Goal: Task Accomplishment & Management: Complete application form

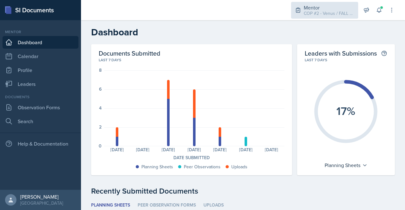
click at [333, 11] on div "COP #2 - Venus / FALL 2025" at bounding box center [329, 13] width 51 height 7
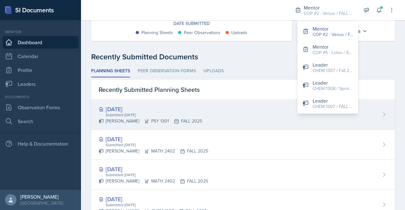
scroll to position [135, 0]
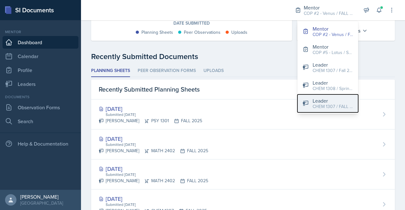
click at [336, 102] on div "Leader" at bounding box center [332, 101] width 40 height 8
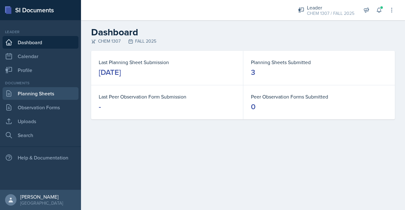
click at [35, 92] on link "Planning Sheets" at bounding box center [41, 93] width 76 height 13
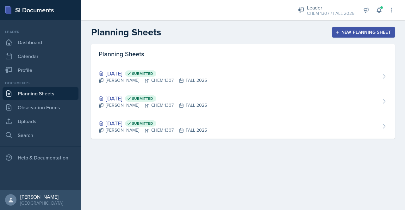
click at [364, 32] on div "New Planning Sheet" at bounding box center [363, 32] width 54 height 5
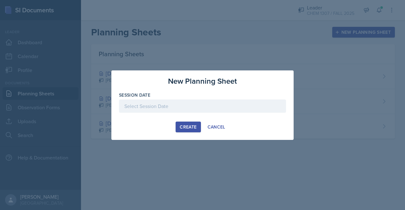
click at [190, 107] on div at bounding box center [202, 106] width 167 height 13
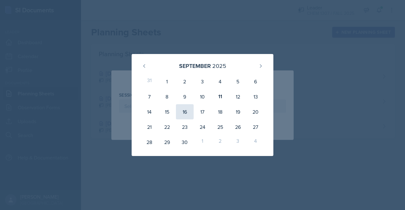
click at [182, 117] on div "16" at bounding box center [185, 111] width 18 height 15
type input "[DATE]"
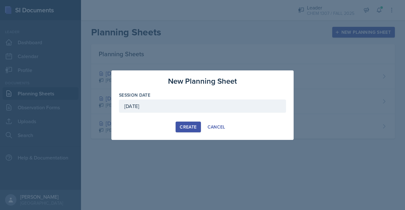
click at [191, 126] on div "Create" at bounding box center [188, 127] width 17 height 5
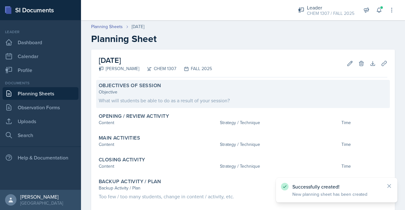
click at [171, 98] on div "What will students be able to do as a result of your session?" at bounding box center [243, 101] width 288 height 8
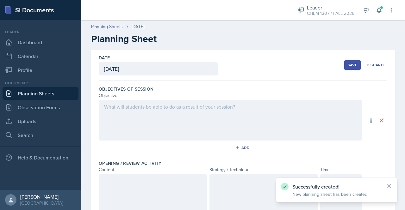
click at [156, 105] on div at bounding box center [230, 120] width 263 height 40
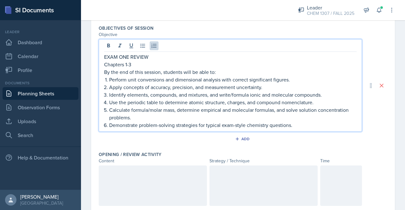
scroll to position [61, 0]
click at [125, 169] on div at bounding box center [153, 185] width 108 height 40
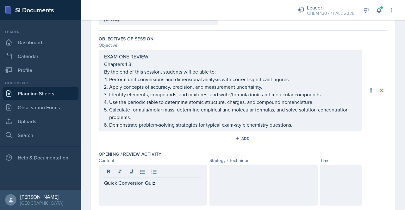
click at [231, 176] on div at bounding box center [263, 185] width 108 height 40
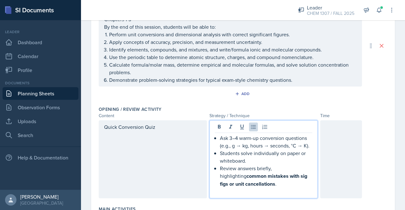
scroll to position [96, 0]
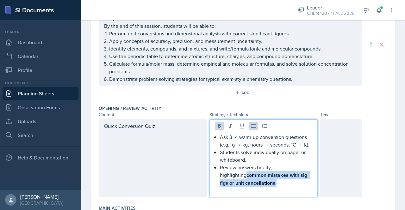
drag, startPoint x: 254, startPoint y: 182, endPoint x: 216, endPoint y: 178, distance: 38.6
click at [216, 178] on div "Ask 3–4 warm-up conversion questions (e.g., g → kg, hours → seconds, °C → K). S…" at bounding box center [263, 163] width 97 height 61
click at [218, 127] on icon at bounding box center [219, 126] width 6 height 6
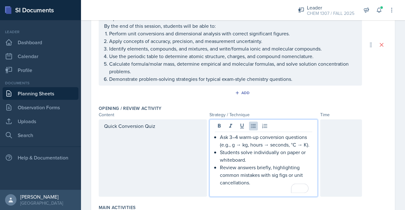
click at [274, 100] on div "Objectives of Session Objective EXAM ONE REVIEW Chapters 1-3 By the end of this…" at bounding box center [243, 44] width 288 height 115
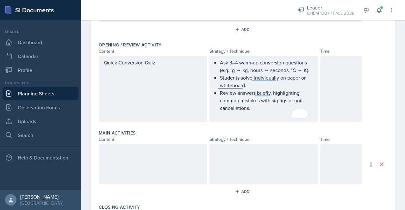
click at [117, 160] on div at bounding box center [153, 164] width 108 height 40
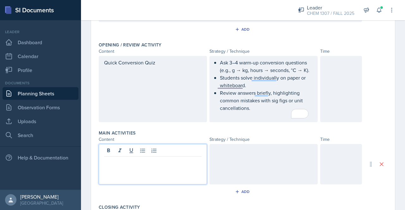
scroll to position [171, 0]
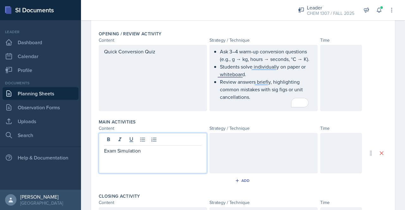
click at [226, 143] on div at bounding box center [263, 153] width 108 height 40
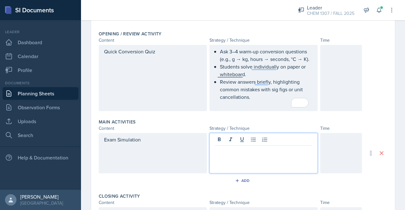
scroll to position [182, 0]
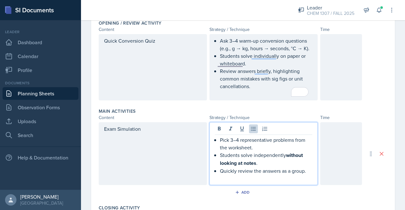
click at [238, 138] on p "Pick 3–4 representative problems from the worksheet." at bounding box center [266, 143] width 92 height 15
drag, startPoint x: 299, startPoint y: 139, endPoint x: 281, endPoint y: 139, distance: 17.1
click at [281, 139] on p "20 representative problems from the worksheet." at bounding box center [266, 143] width 92 height 15
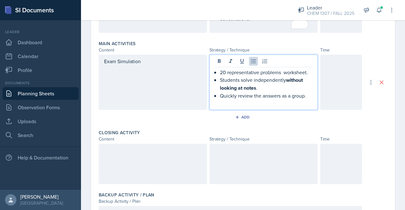
scroll to position [249, 0]
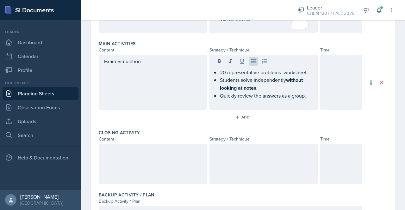
click at [128, 165] on div at bounding box center [153, 164] width 108 height 40
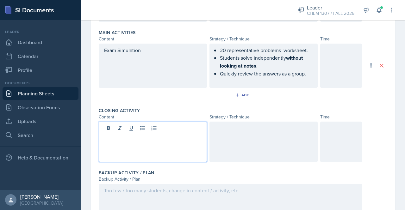
scroll to position [124, 0]
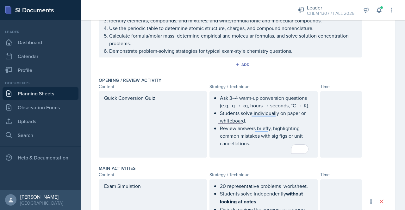
click at [331, 113] on div at bounding box center [341, 124] width 42 height 66
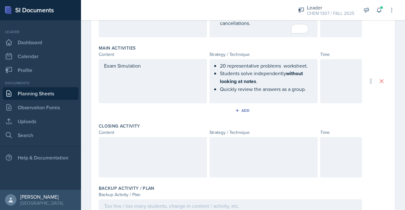
click at [329, 160] on div at bounding box center [341, 157] width 42 height 40
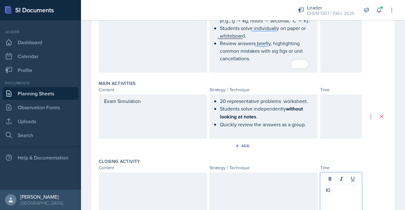
scroll to position [211, 0]
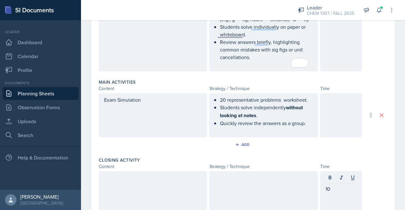
click at [336, 113] on div at bounding box center [341, 115] width 42 height 44
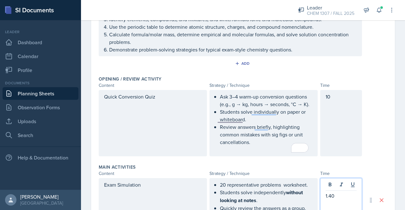
scroll to position [137, 0]
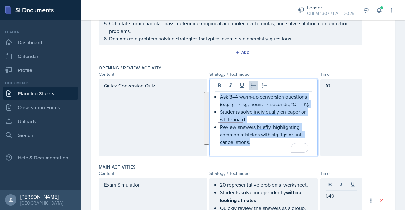
drag, startPoint x: 254, startPoint y: 140, endPoint x: 216, endPoint y: 95, distance: 59.3
click at [216, 95] on div "Ask 3–4 warm-up conversion questions (e.g., g → kg, hours → seconds, °C → K). S…" at bounding box center [263, 123] width 97 height 61
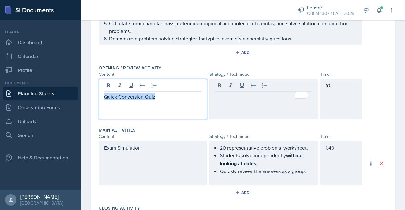
drag, startPoint x: 164, startPoint y: 88, endPoint x: 94, endPoint y: 90, distance: 70.3
click at [94, 90] on div "Date September 16th, 2025 September 2025 31 1 2 3 4 5 6 7 8 9 10 11 12 13 14 15…" at bounding box center [243, 122] width 304 height 419
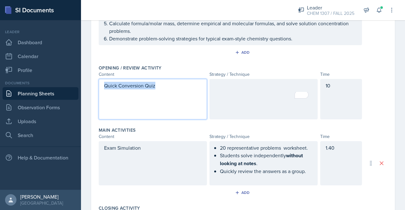
scroll to position [126, 0]
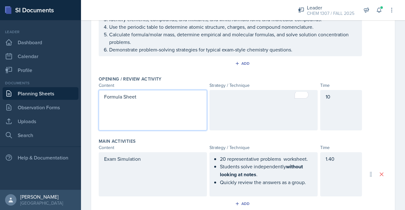
click at [216, 104] on div at bounding box center [263, 110] width 108 height 40
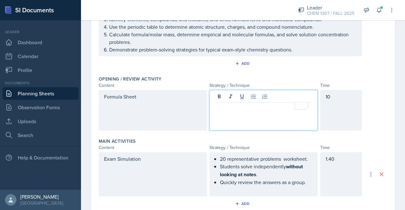
scroll to position [137, 0]
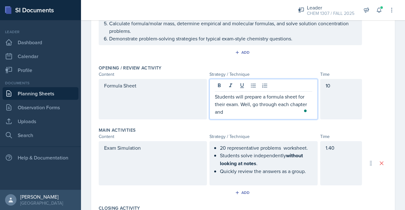
click at [233, 112] on p "Students will prepare a formula sheet for their exam. Well, go through each cha…" at bounding box center [263, 104] width 97 height 23
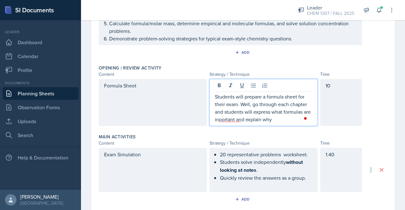
click at [234, 117] on p "Students will prepare a formula sheet for their exam. Well, go through each cha…" at bounding box center [263, 108] width 97 height 30
drag, startPoint x: 234, startPoint y: 117, endPoint x: 224, endPoint y: 119, distance: 10.6
click at [224, 119] on p "Students will prepare a formula sheet for their exam. Well, go through each cha…" at bounding box center [263, 108] width 97 height 30
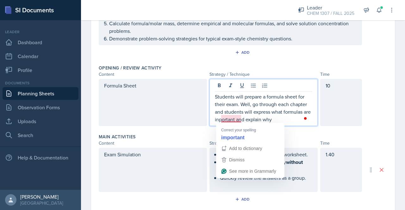
drag, startPoint x: 224, startPoint y: 119, endPoint x: 219, endPoint y: 120, distance: 5.2
click at [219, 120] on p "Students will prepare a formula sheet for their exam. Well, go through each cha…" at bounding box center [263, 108] width 97 height 30
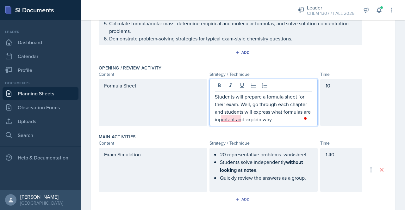
click at [230, 118] on p "Students will prepare a formula sheet for their exam. Well, go through each cha…" at bounding box center [263, 108] width 97 height 30
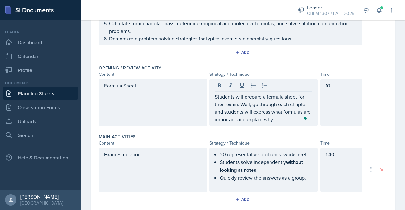
click at [290, 118] on p "Students will prepare a formula sheet for their exam. Well, go through each cha…" at bounding box center [263, 108] width 97 height 30
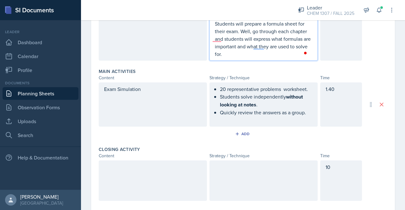
scroll to position [211, 0]
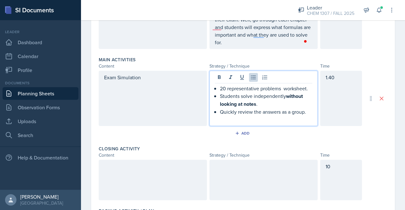
click at [308, 86] on p "20 representative problems worksheet." at bounding box center [266, 89] width 92 height 8
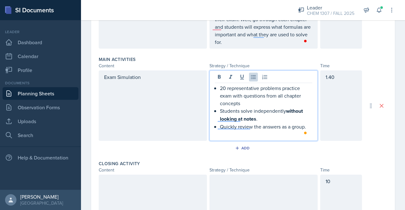
click at [262, 118] on p "Students solve independently without looking at notes ." at bounding box center [266, 115] width 92 height 16
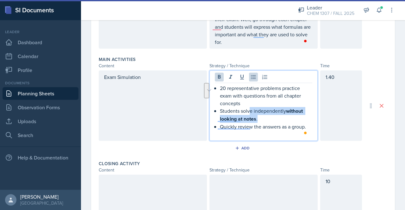
drag, startPoint x: 262, startPoint y: 118, endPoint x: 248, endPoint y: 111, distance: 16.4
click at [248, 111] on p "Students solve independently without looking at notes ." at bounding box center [266, 115] width 92 height 16
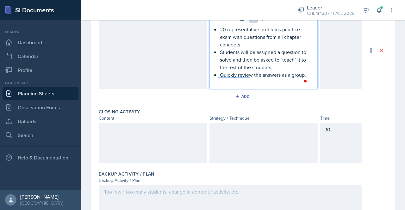
scroll to position [270, 0]
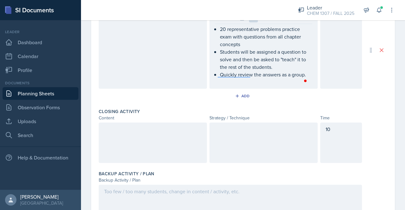
click at [170, 133] on div at bounding box center [153, 143] width 108 height 40
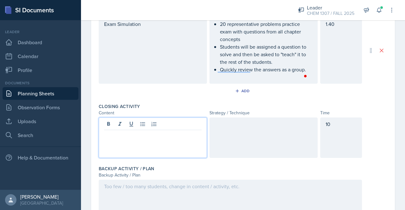
scroll to position [298, 0]
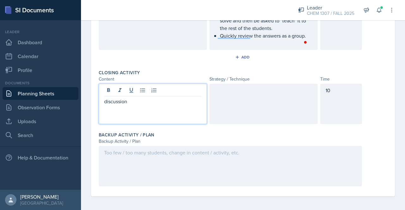
click at [106, 100] on p "discussion" at bounding box center [152, 102] width 97 height 8
click at [224, 93] on div at bounding box center [263, 104] width 108 height 40
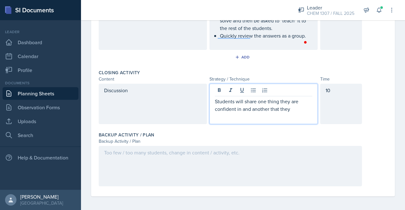
click at [275, 99] on p "Students will share one thing they are confident in and another that they" at bounding box center [263, 105] width 97 height 15
click at [297, 108] on p "Students will share one concept they are confident in and another that they" at bounding box center [263, 105] width 97 height 15
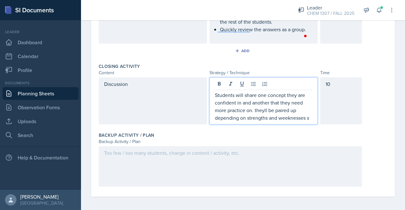
scroll to position [309, 0]
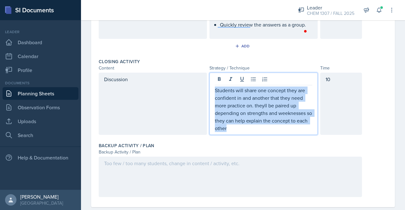
drag, startPoint x: 245, startPoint y: 126, endPoint x: 212, endPoint y: 89, distance: 50.4
click at [212, 89] on div "Students will share one concept they are confident in and another that they nee…" at bounding box center [263, 104] width 108 height 62
copy p "Students will share one concept they are confident in and another that they nee…"
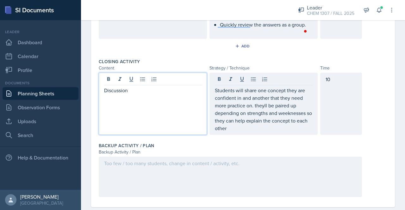
click at [145, 80] on div "Discussion" at bounding box center [153, 104] width 108 height 62
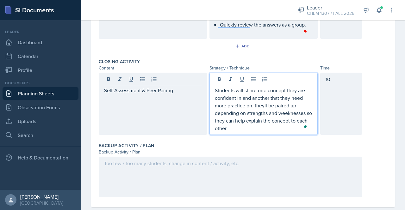
drag, startPoint x: 243, startPoint y: 119, endPoint x: 217, endPoint y: 85, distance: 42.6
click at [217, 85] on div "Students will share one concept they are confident in and another that they nee…" at bounding box center [263, 104] width 108 height 62
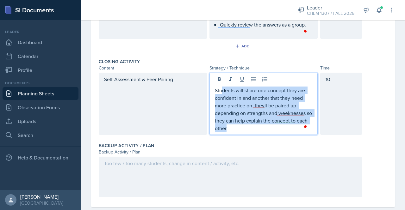
drag, startPoint x: 238, startPoint y: 127, endPoint x: 218, endPoint y: 90, distance: 42.2
click at [218, 90] on p "Students will share one concept they are confident in and another that they nee…" at bounding box center [263, 110] width 97 height 46
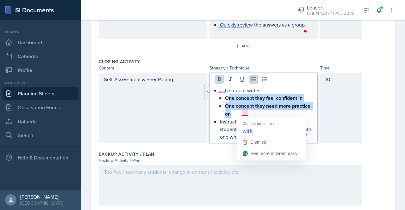
drag, startPoint x: 250, startPoint y: 112, endPoint x: 225, endPoint y: 99, distance: 29.0
click at [225, 99] on ul "One concept they feel confident in One concept they need more practice on" at bounding box center [268, 106] width 87 height 24
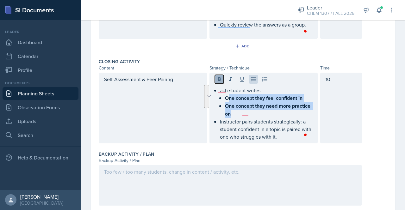
click at [218, 79] on icon at bounding box center [219, 79] width 6 height 6
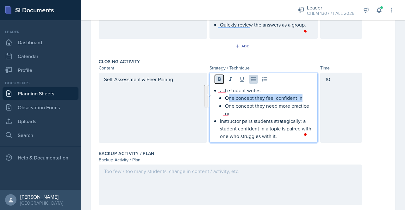
click at [218, 79] on icon at bounding box center [219, 79] width 6 height 6
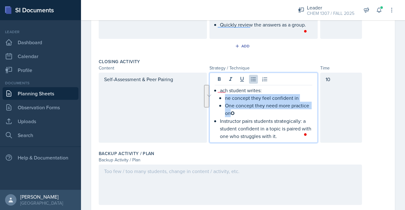
click at [225, 97] on p "ne concept they feel confident in" at bounding box center [268, 98] width 87 height 8
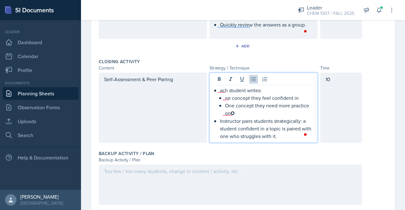
click at [225, 97] on p "ne concept they feel confident in" at bounding box center [268, 98] width 87 height 8
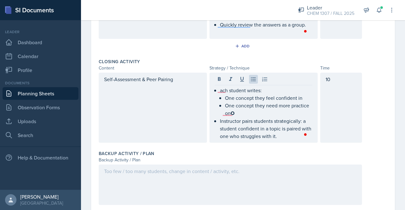
click at [235, 114] on p "One concept they need more practice on O" at bounding box center [268, 109] width 87 height 15
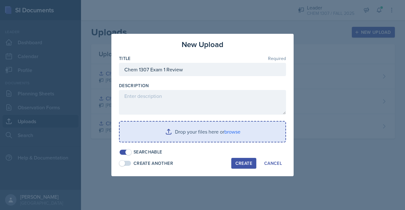
type input "Chem 1307 Exam 1 Review"
click at [199, 124] on input "file" at bounding box center [203, 132] width 166 height 20
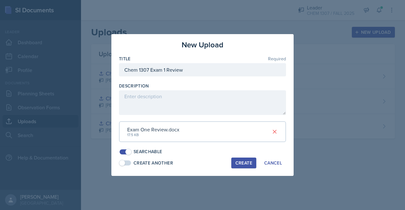
click at [241, 158] on button "Create" at bounding box center [243, 163] width 25 height 11
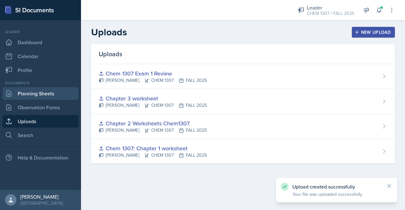
click at [46, 90] on link "Planning Sheets" at bounding box center [41, 93] width 76 height 13
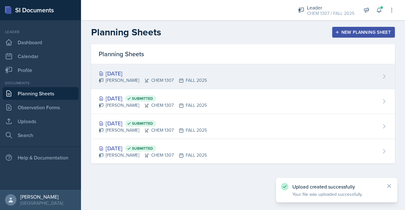
click at [118, 74] on div "[DATE]" at bounding box center [153, 73] width 108 height 9
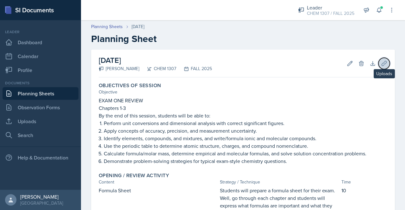
click at [381, 62] on icon at bounding box center [383, 63] width 5 height 5
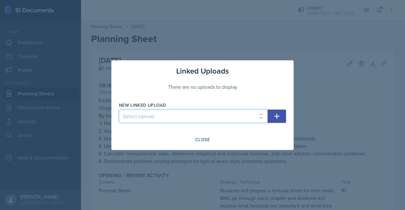
click at [226, 113] on select "Select Upload Chem 1307: Chapter 1 worksheet Chapter 2 Worksheets Chem1307 Chap…" at bounding box center [193, 116] width 149 height 13
select select "4c8faf02-b5a9-4ee2-9b76-c1de249fb49e"
click at [119, 110] on select "Select Upload Chem 1307: Chapter 1 worksheet Chapter 2 Worksheets Chem1307 Chap…" at bounding box center [193, 116] width 149 height 13
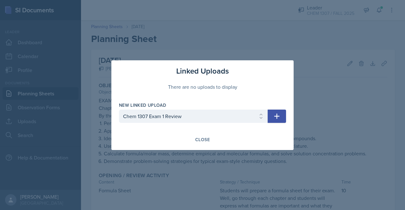
click at [274, 115] on icon "button" at bounding box center [277, 117] width 8 height 8
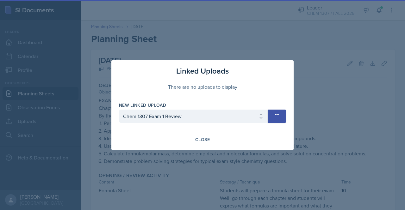
select select
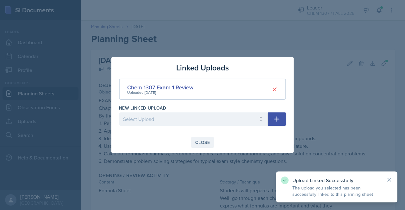
click at [207, 146] on button "Close" at bounding box center [202, 142] width 23 height 11
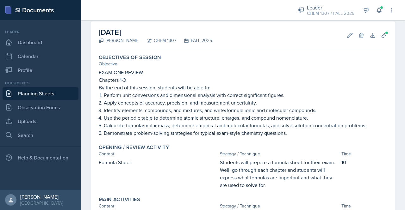
scroll to position [242, 0]
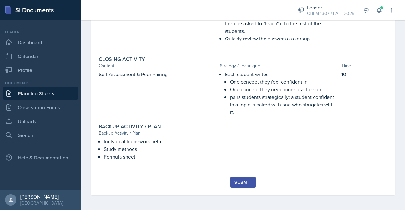
click at [243, 182] on div "Submit" at bounding box center [242, 182] width 17 height 5
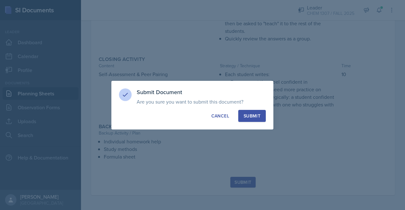
click at [254, 114] on div "Submit" at bounding box center [252, 116] width 17 height 6
